Goal: Task Accomplishment & Management: Use online tool/utility

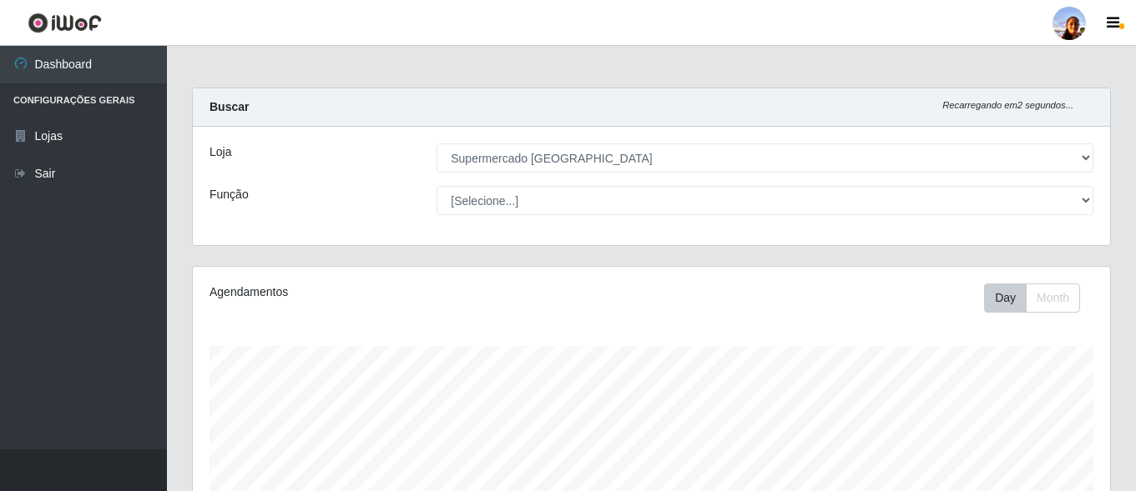
select select "166"
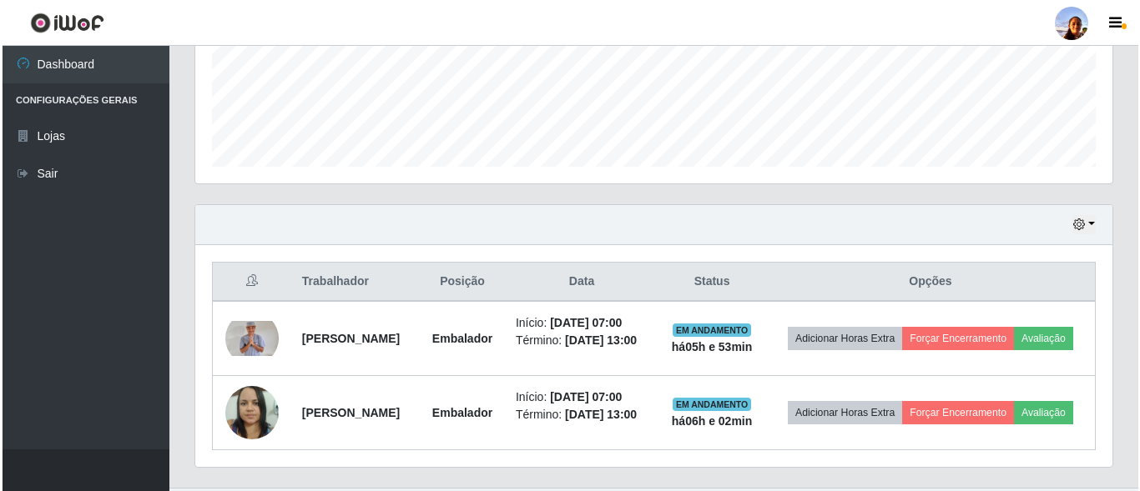
scroll to position [346, 917]
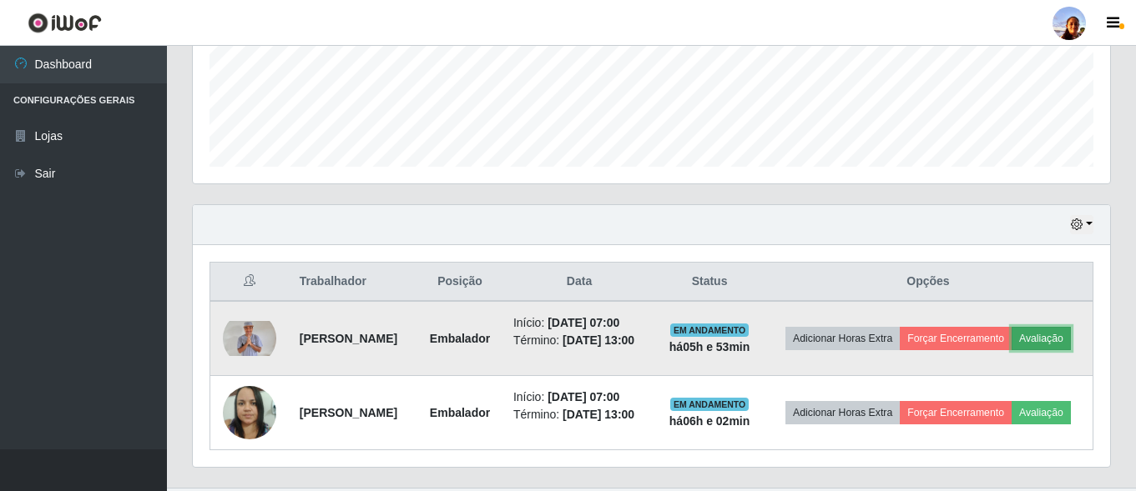
click at [1011, 350] on button "Avaliação" at bounding box center [1040, 338] width 59 height 23
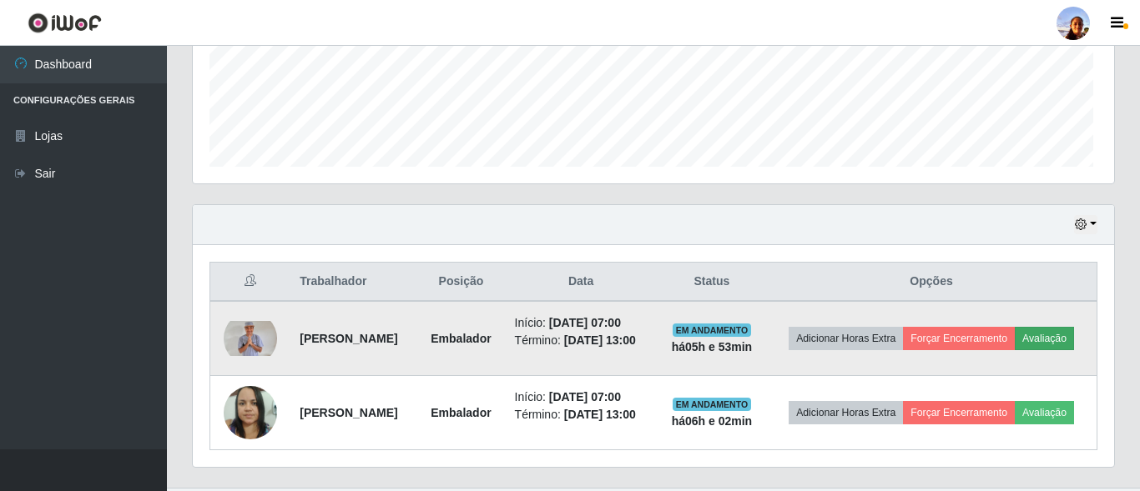
scroll to position [346, 909]
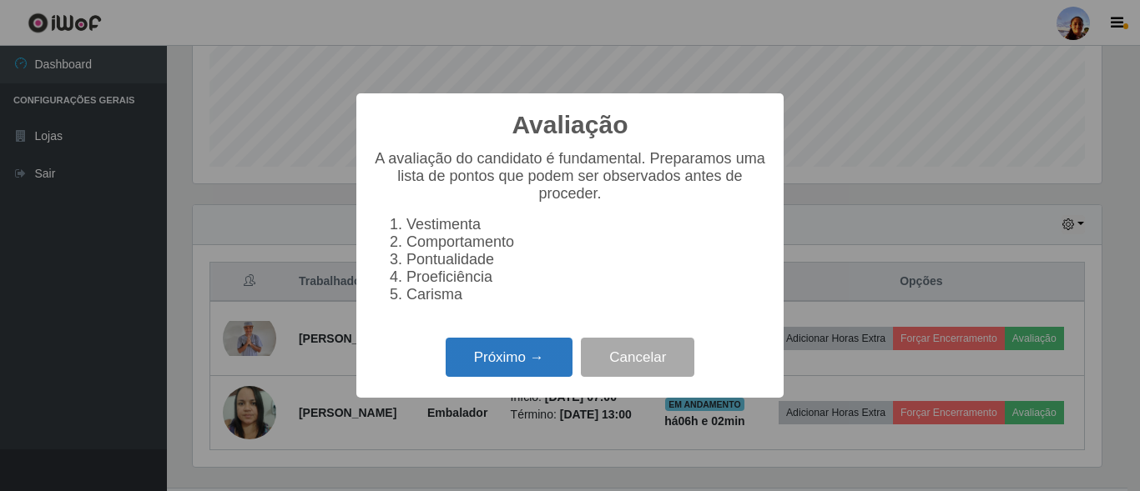
click at [530, 366] on button "Próximo →" at bounding box center [509, 357] width 127 height 39
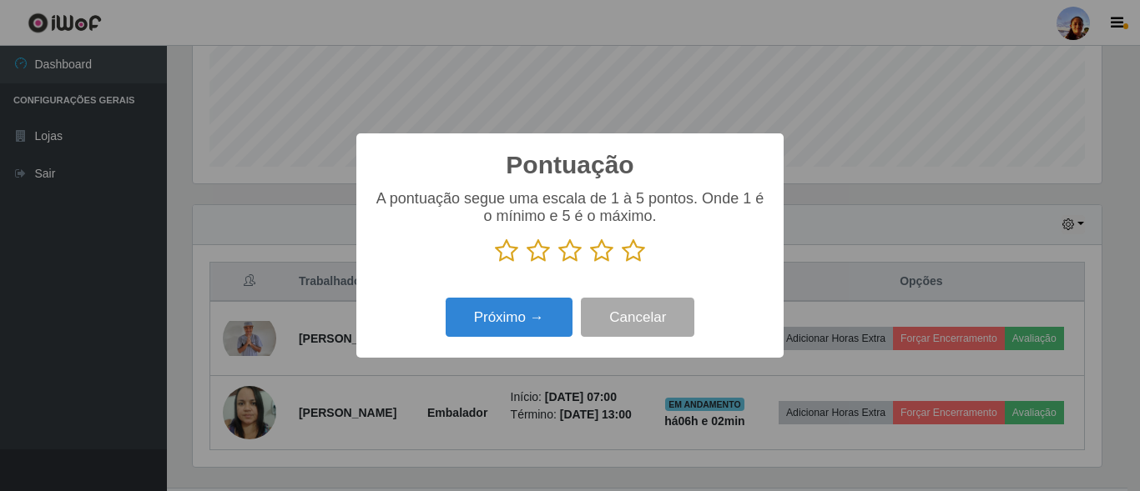
scroll to position [834027, 833465]
click at [635, 257] on icon at bounding box center [633, 251] width 23 height 25
click at [622, 264] on input "radio" at bounding box center [622, 264] width 0 height 0
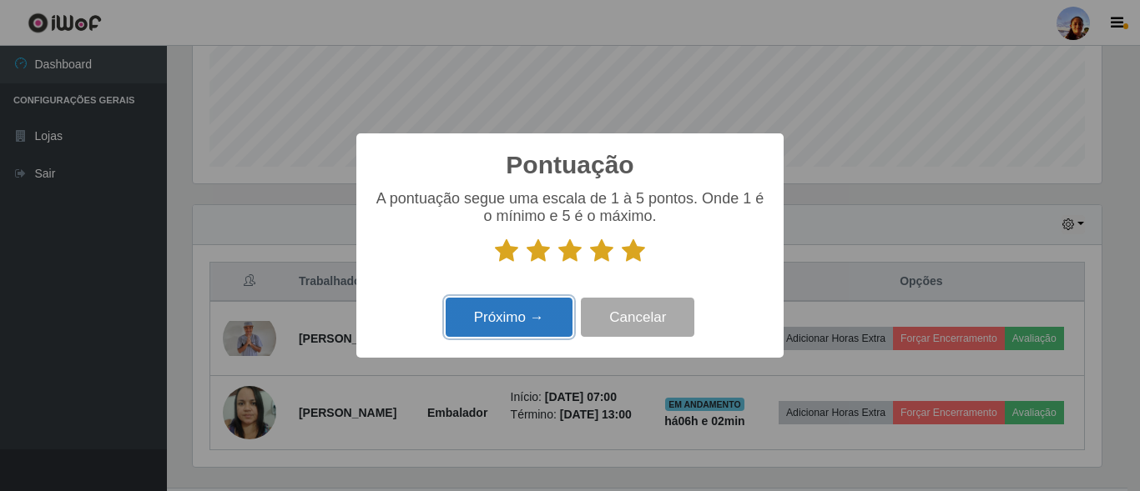
click at [534, 312] on button "Próximo →" at bounding box center [509, 317] width 127 height 39
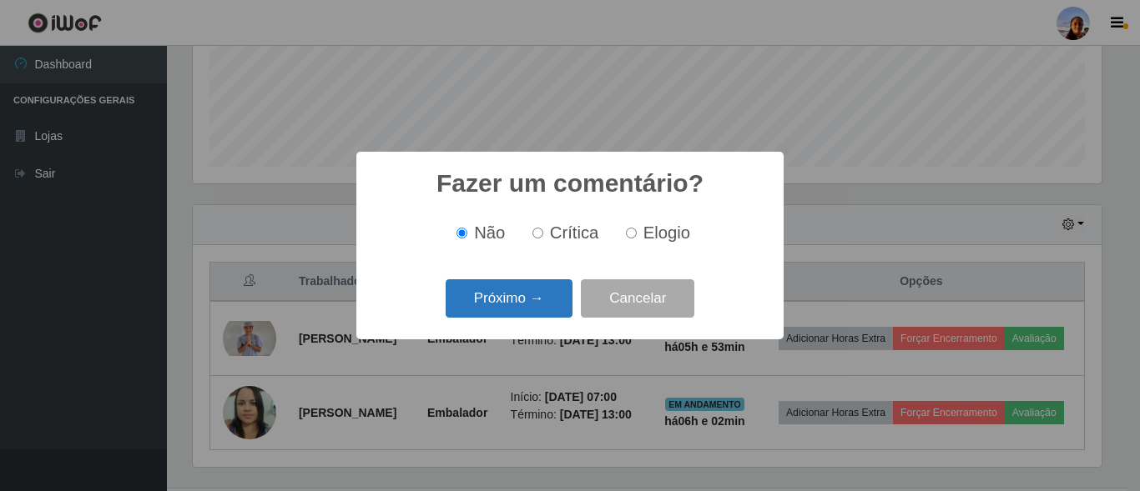
click at [521, 305] on button "Próximo →" at bounding box center [509, 299] width 127 height 39
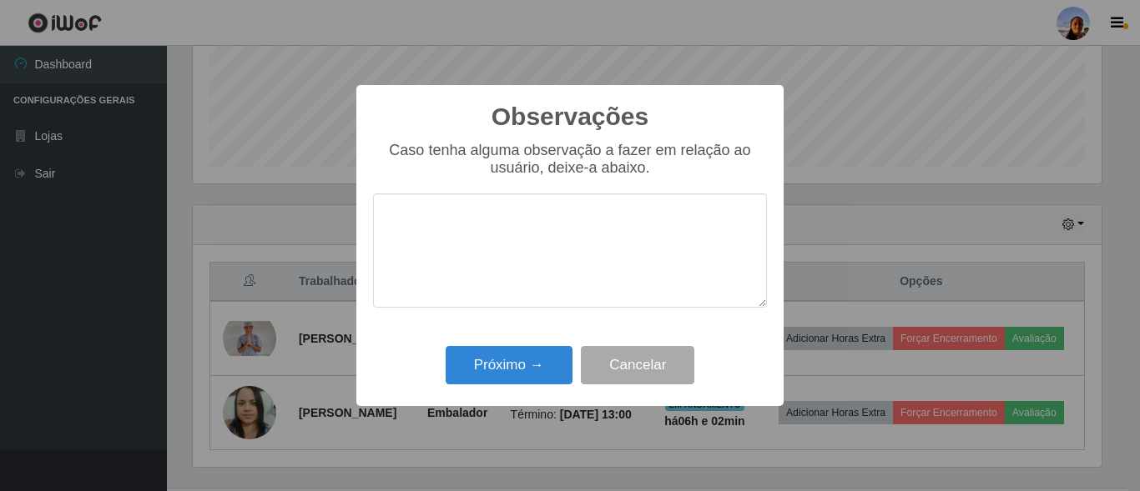
click at [521, 305] on textarea at bounding box center [570, 251] width 394 height 114
click at [525, 360] on button "Próximo →" at bounding box center [509, 365] width 127 height 39
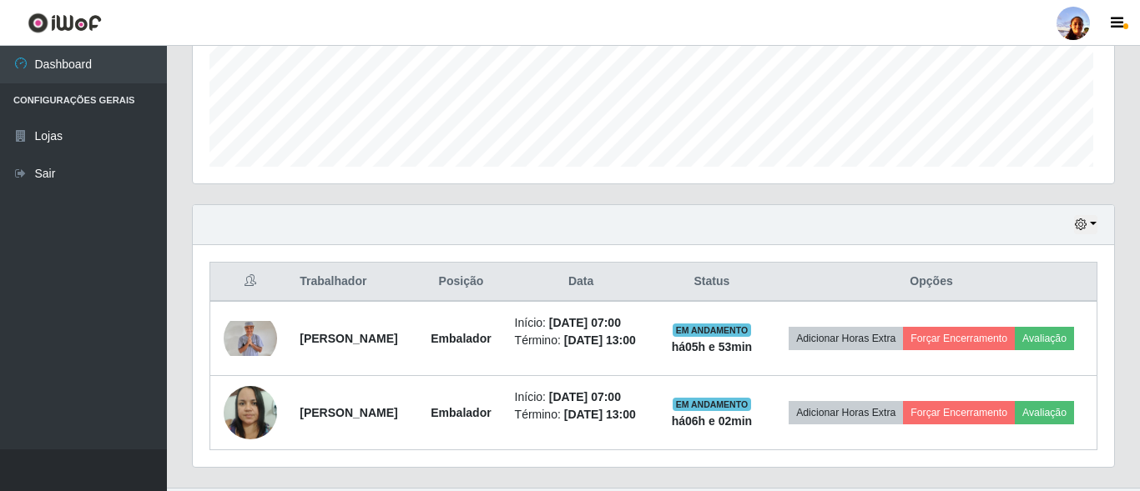
scroll to position [346, 917]
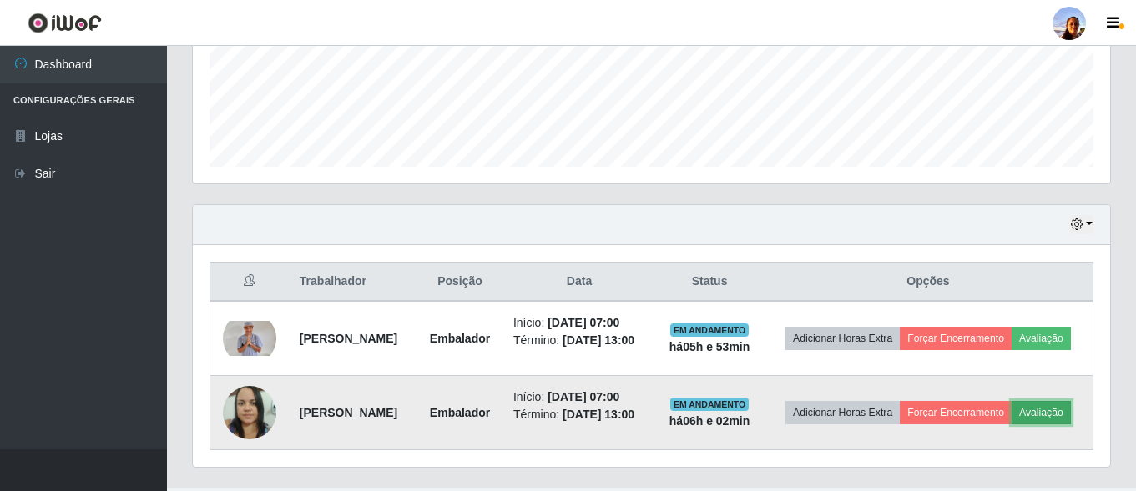
click at [1011, 425] on button "Avaliação" at bounding box center [1040, 412] width 59 height 23
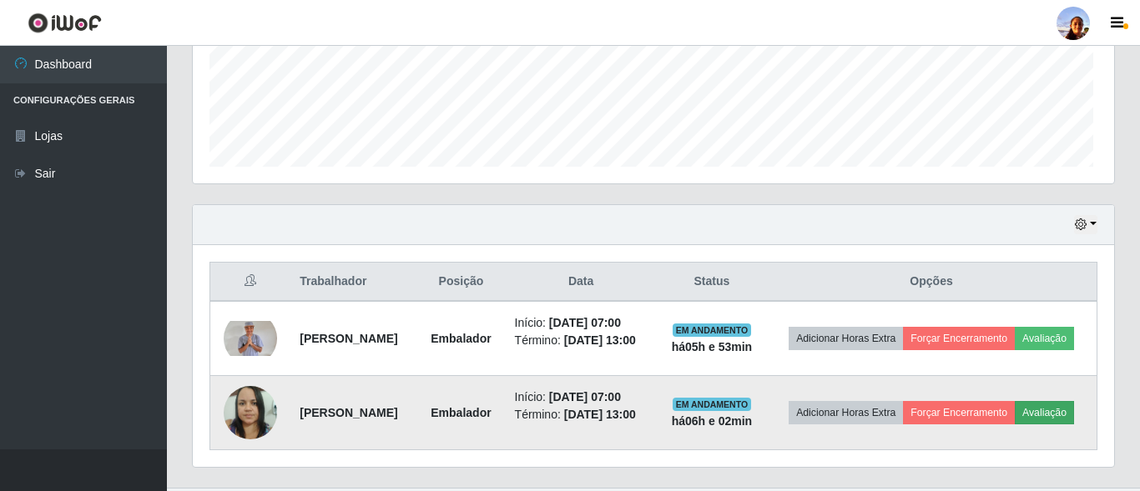
scroll to position [346, 909]
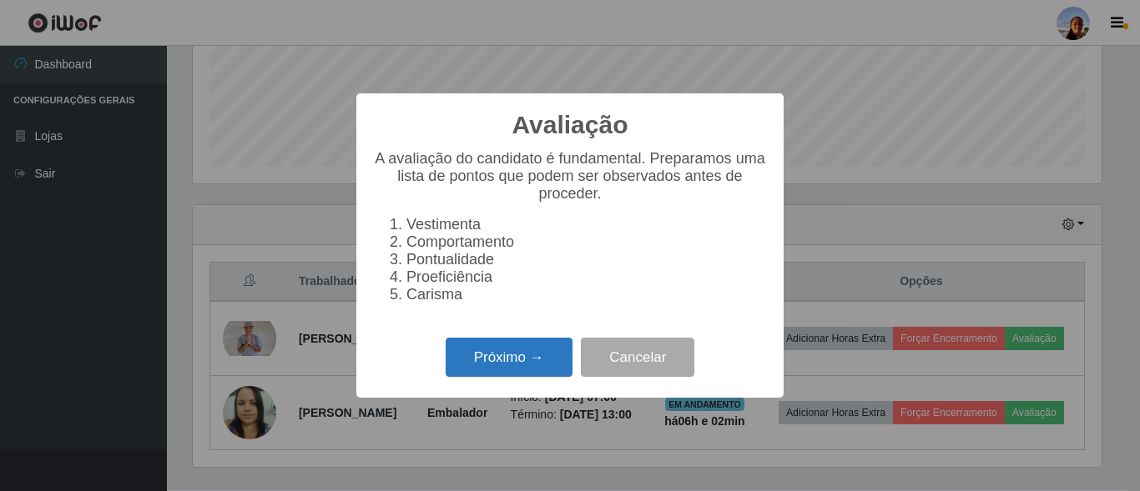
click at [521, 372] on button "Próximo →" at bounding box center [509, 357] width 127 height 39
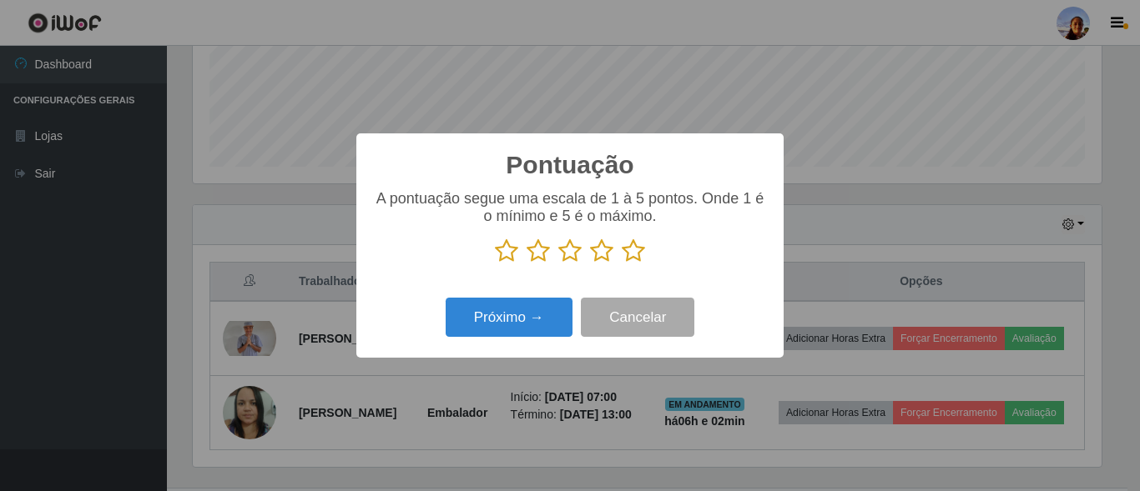
scroll to position [834027, 833465]
click at [630, 260] on icon at bounding box center [633, 251] width 23 height 25
click at [622, 264] on input "radio" at bounding box center [622, 264] width 0 height 0
click at [536, 300] on div "Próximo → Cancelar" at bounding box center [570, 318] width 394 height 48
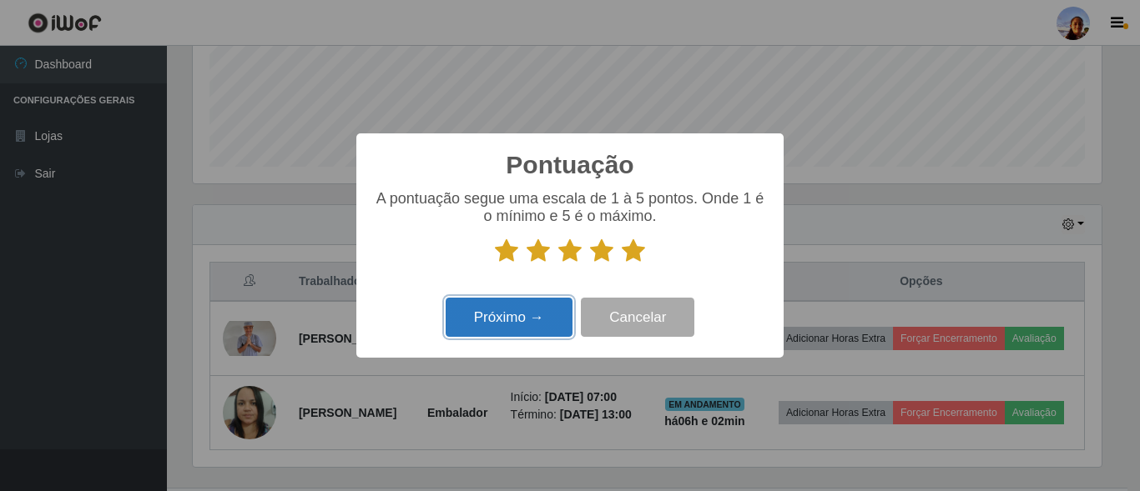
click at [530, 319] on button "Próximo →" at bounding box center [509, 317] width 127 height 39
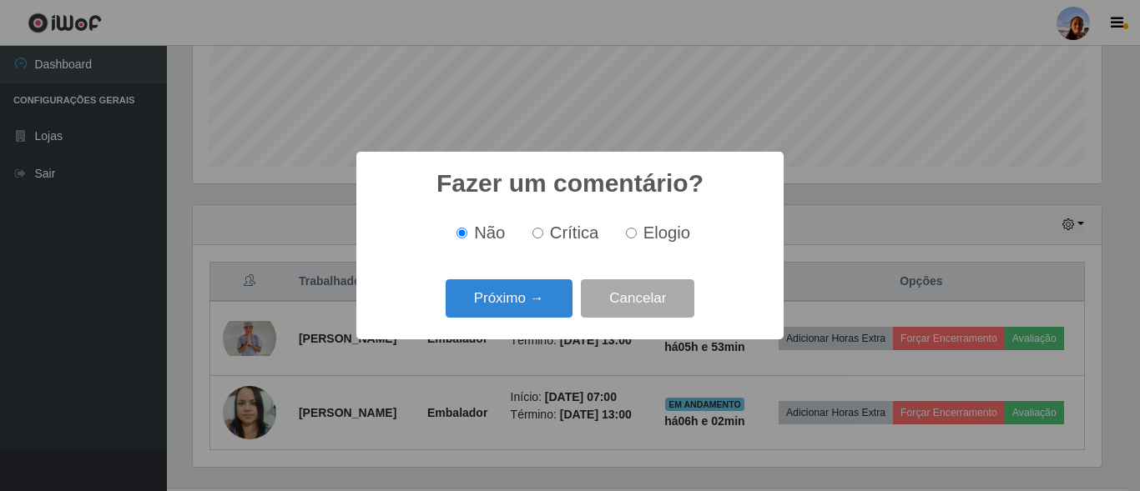
click at [530, 319] on button "Próximo →" at bounding box center [509, 299] width 127 height 39
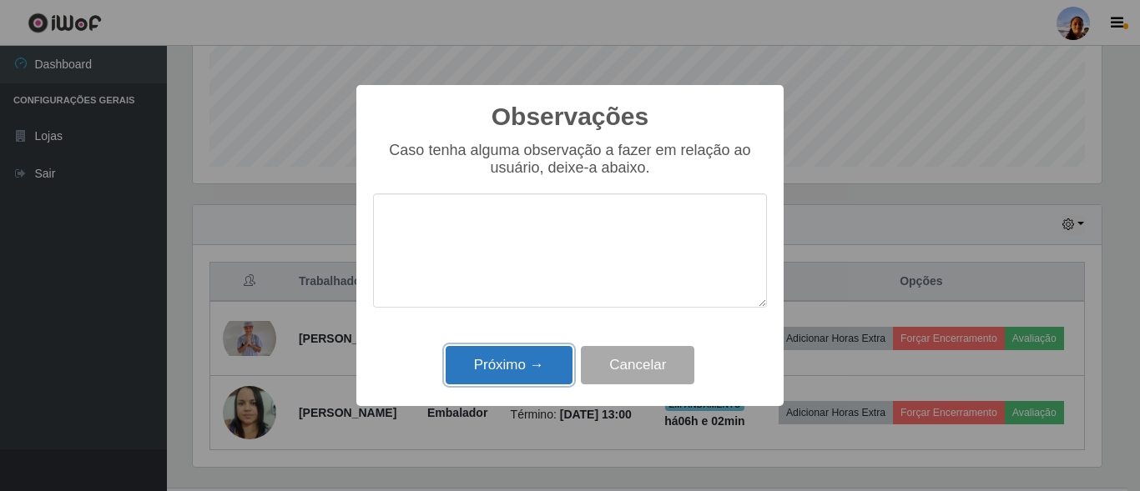
click at [510, 372] on button "Próximo →" at bounding box center [509, 365] width 127 height 39
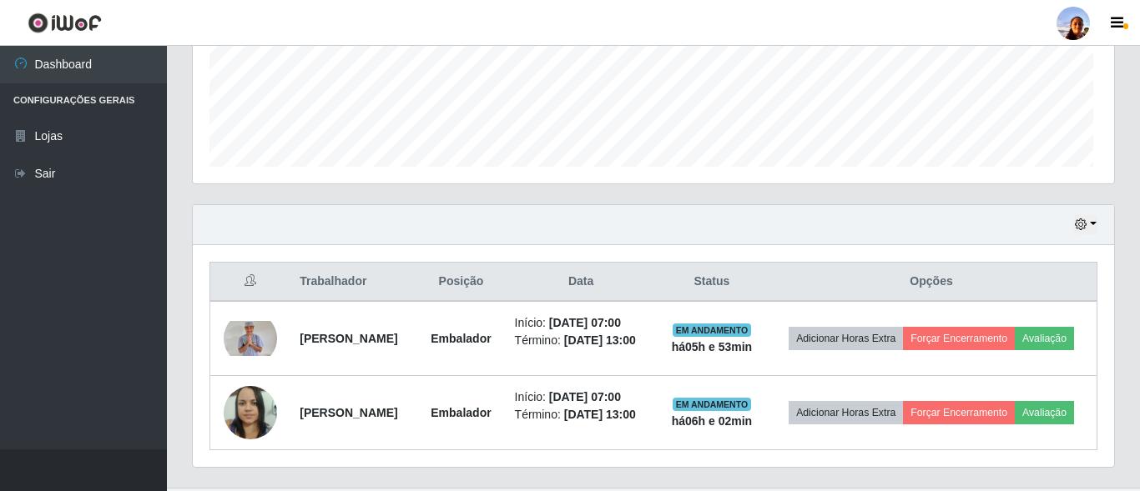
scroll to position [346, 917]
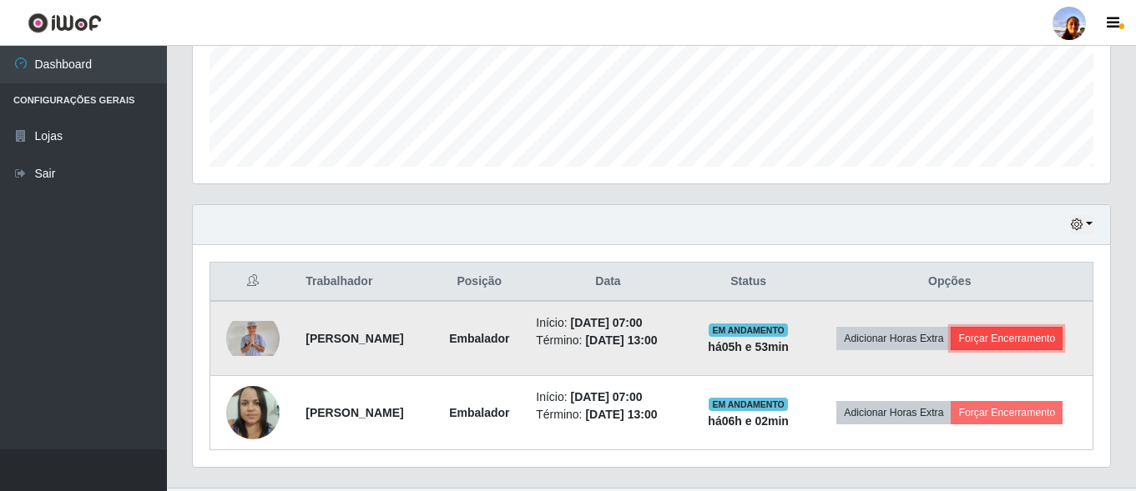
click at [1012, 336] on button "Forçar Encerramento" at bounding box center [1006, 338] width 112 height 23
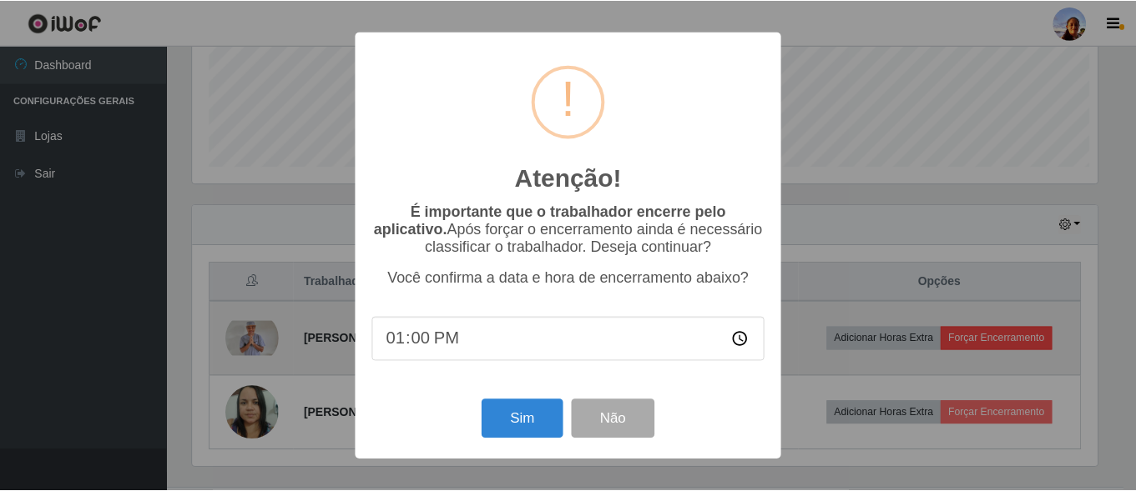
scroll to position [346, 909]
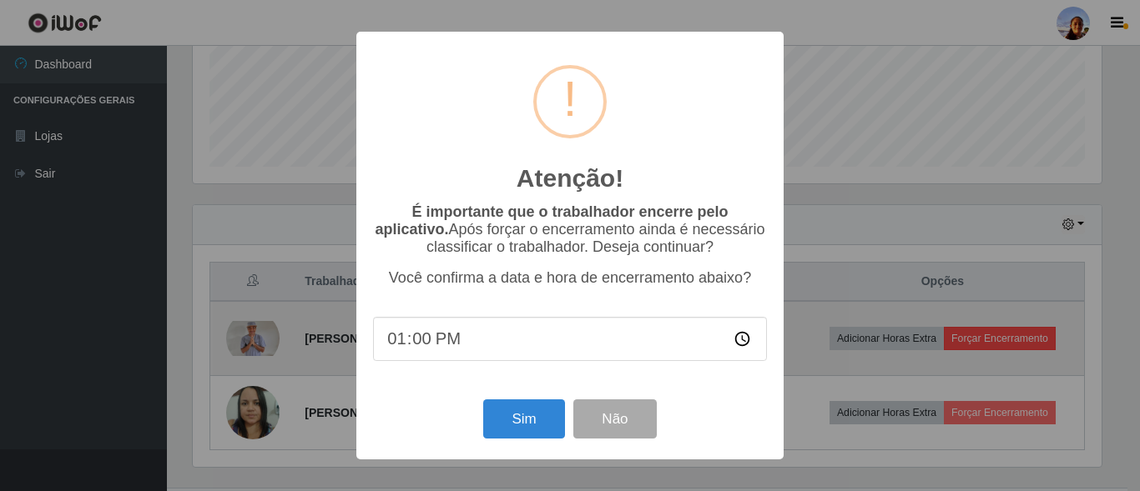
type input "13:09"
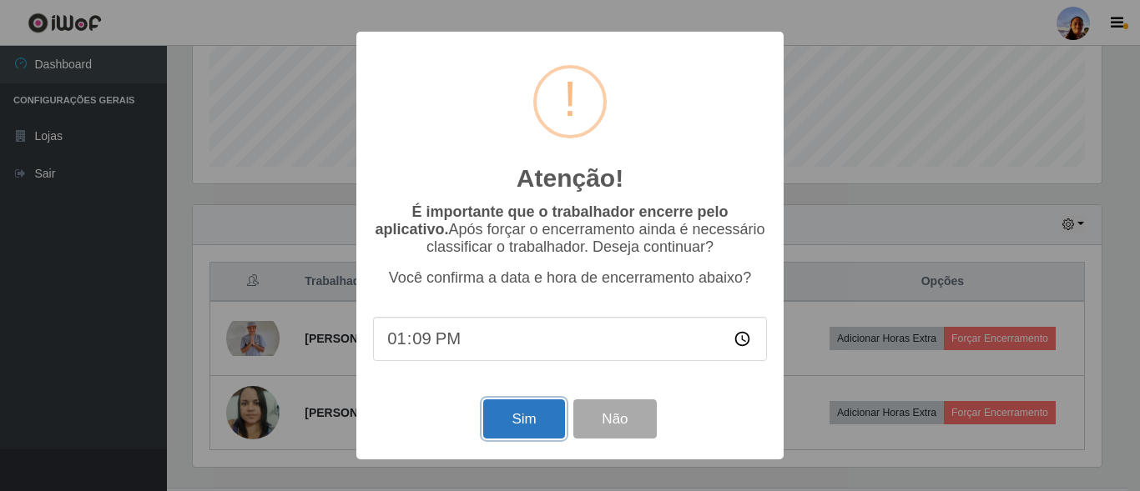
click at [525, 431] on button "Sim" at bounding box center [523, 419] width 81 height 39
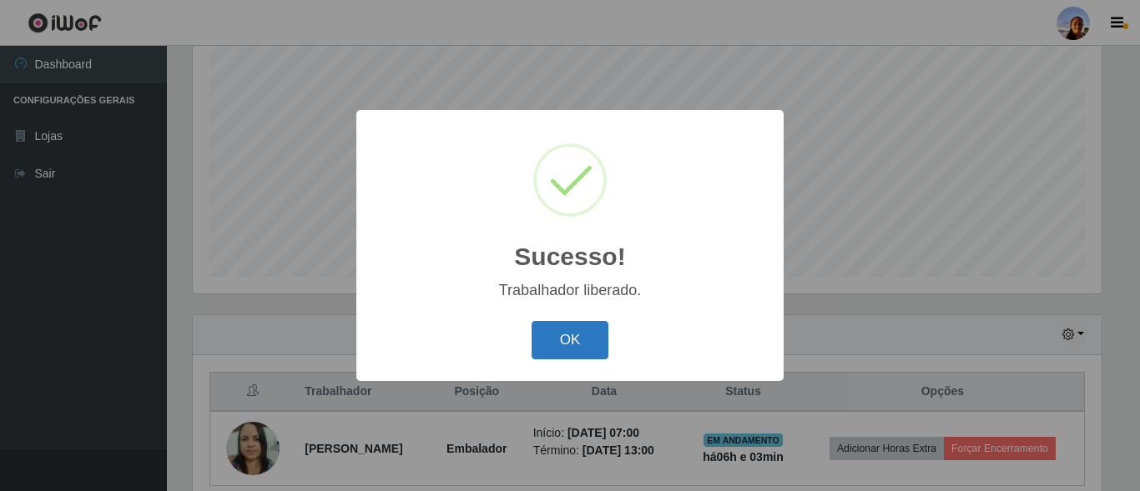
click at [553, 338] on button "OK" at bounding box center [570, 340] width 78 height 39
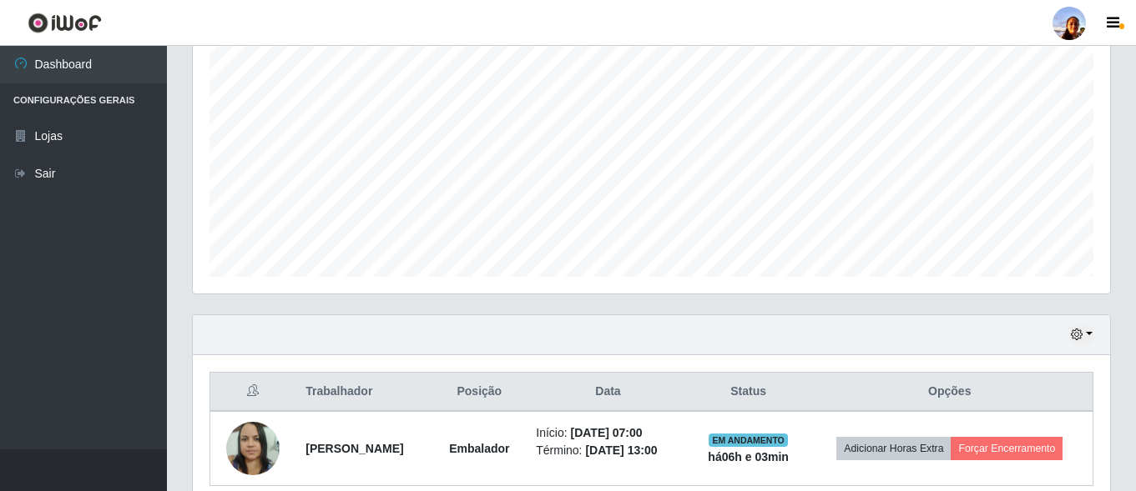
scroll to position [346, 917]
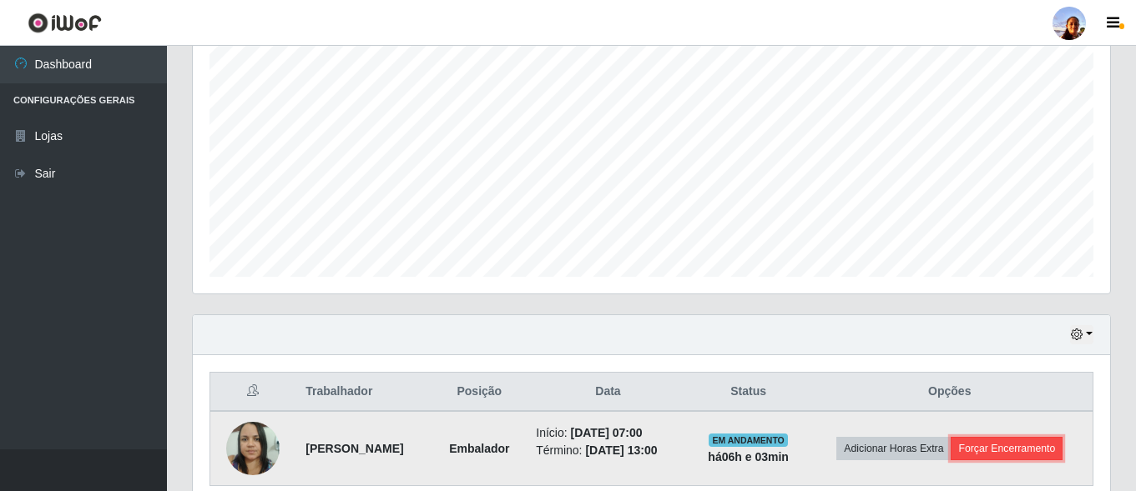
click at [1005, 448] on button "Forçar Encerramento" at bounding box center [1006, 448] width 112 height 23
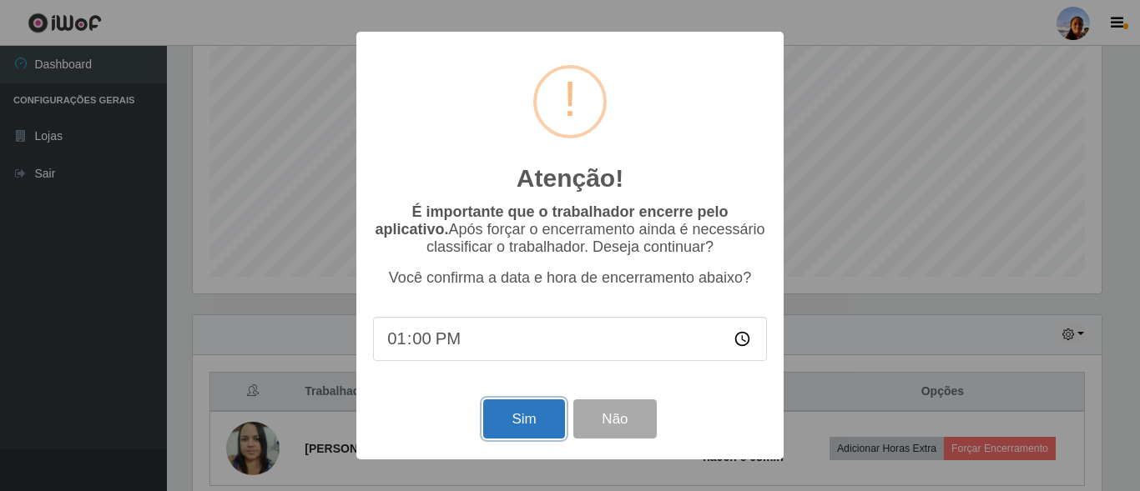
click at [531, 428] on button "Sim" at bounding box center [523, 419] width 81 height 39
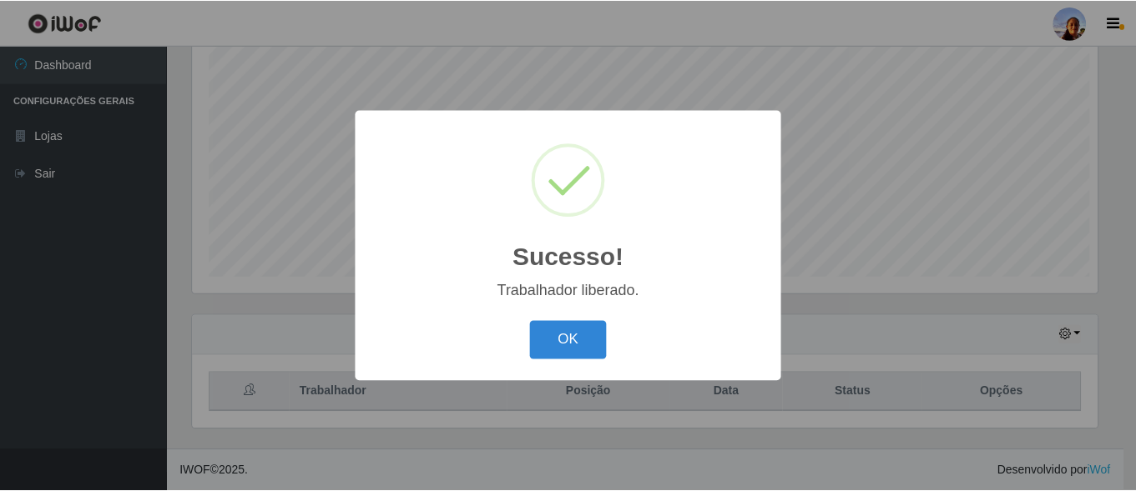
scroll to position [0, 0]
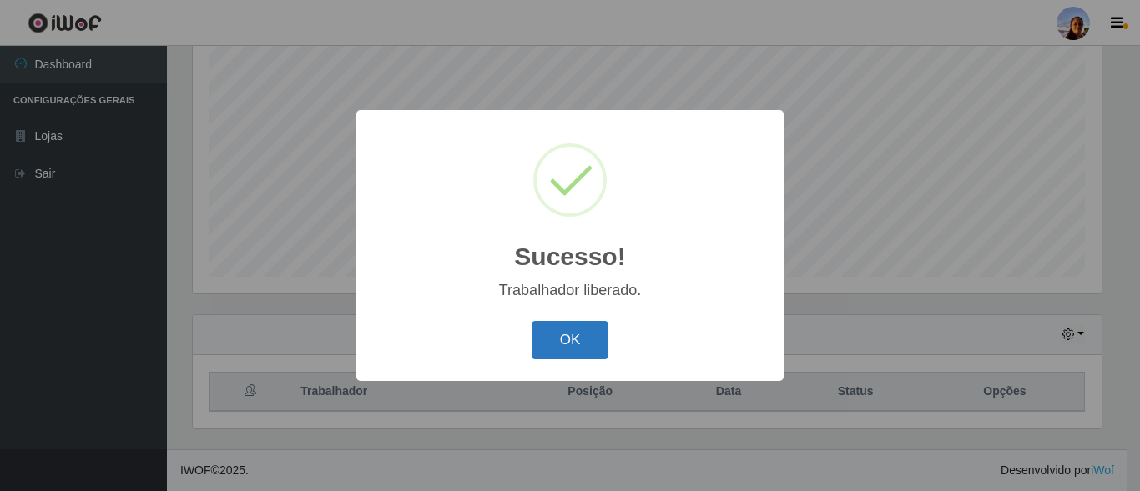
click at [554, 335] on button "OK" at bounding box center [570, 340] width 78 height 39
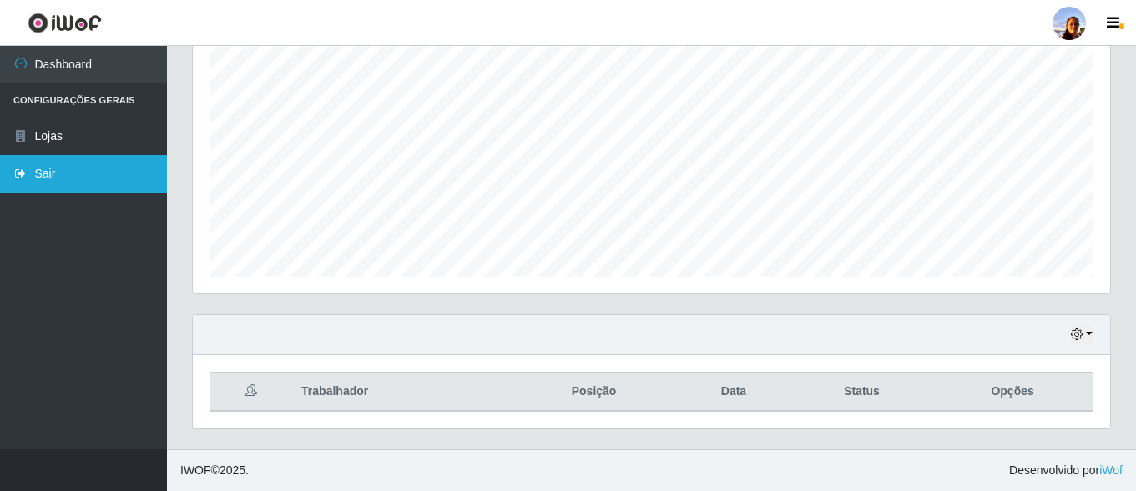
click at [84, 173] on link "Sair" at bounding box center [83, 174] width 167 height 38
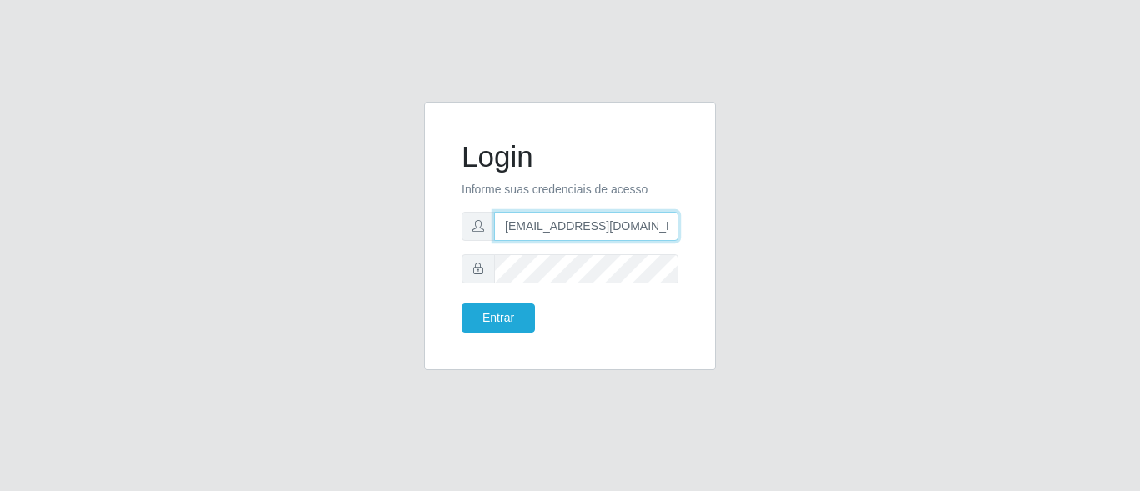
click at [548, 236] on input "[EMAIL_ADDRESS][DOMAIN_NAME]" at bounding box center [586, 226] width 184 height 29
type input "[PERSON_NAME]"
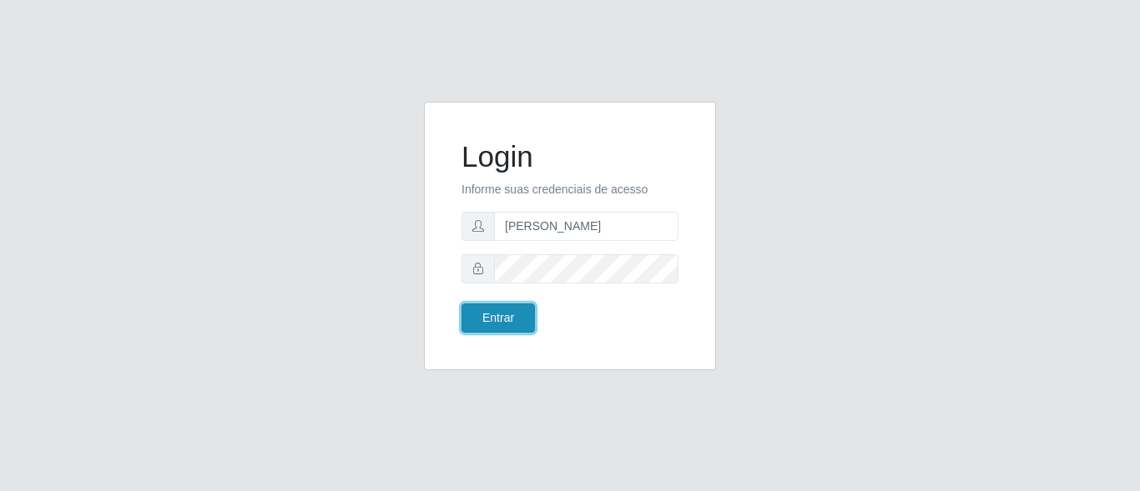
click at [492, 308] on button "Entrar" at bounding box center [497, 318] width 73 height 29
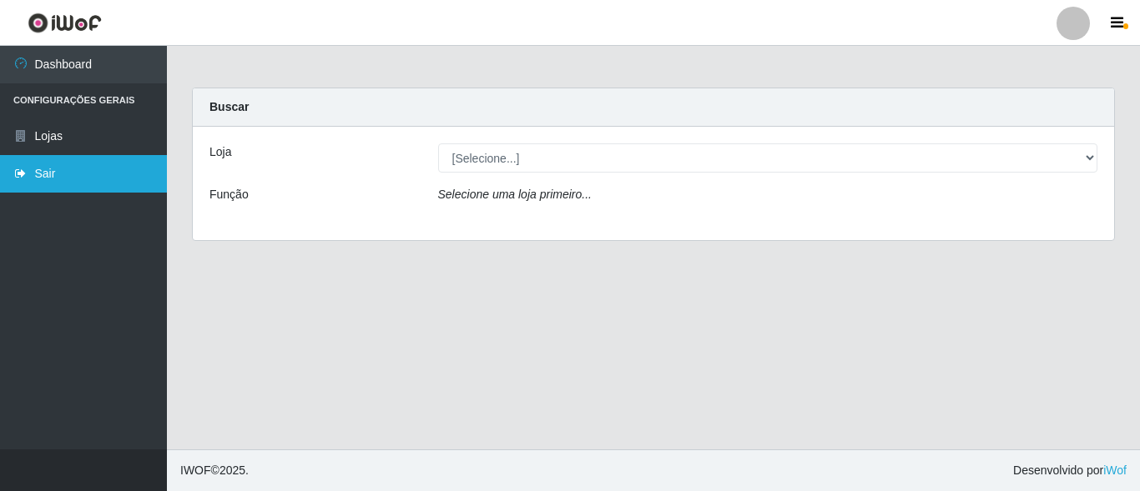
click at [133, 164] on link "Sair" at bounding box center [83, 174] width 167 height 38
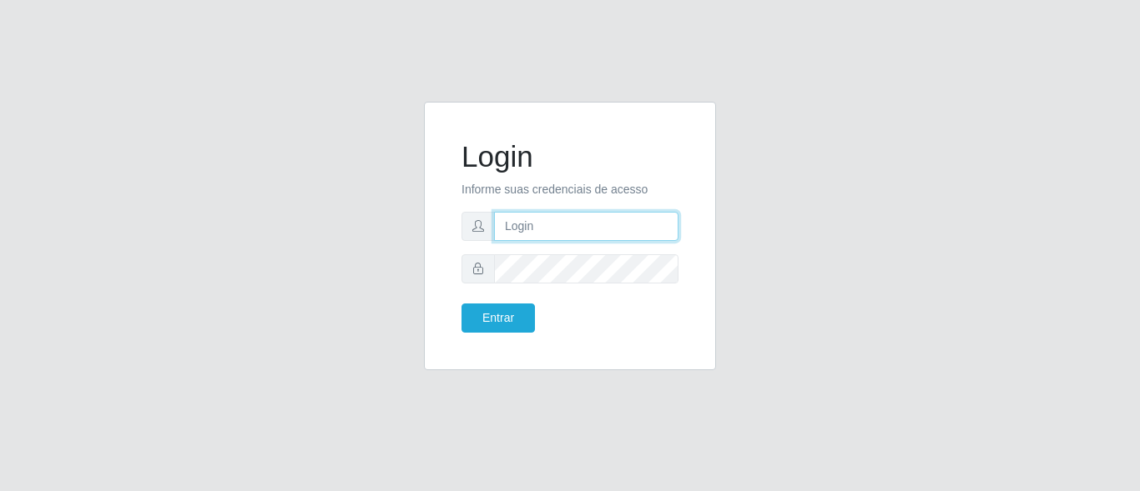
type input "[PERSON_NAME]"
